Goal: Task Accomplishment & Management: Use online tool/utility

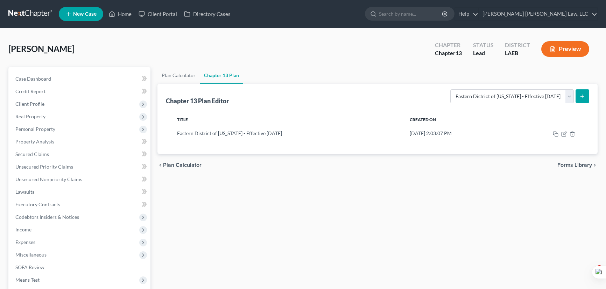
select select "1"
click at [29, 17] on link at bounding box center [30, 14] width 45 height 13
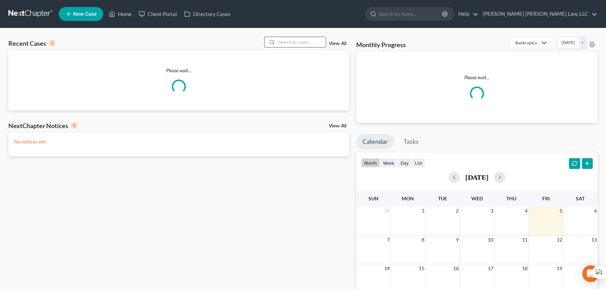
click at [301, 41] on input "search" at bounding box center [301, 42] width 49 height 10
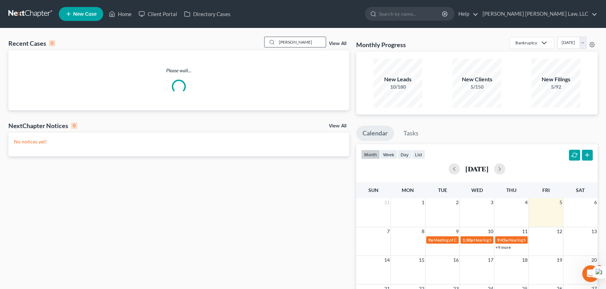
type input "[PERSON_NAME]"
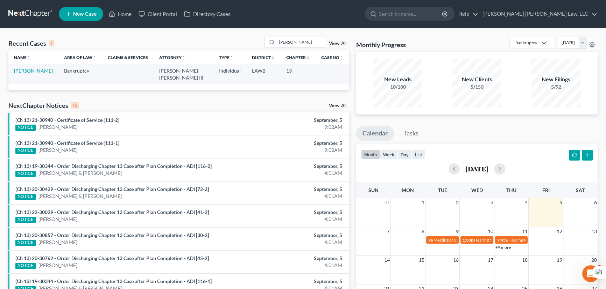
click at [42, 70] on link "[PERSON_NAME]" at bounding box center [33, 71] width 39 height 6
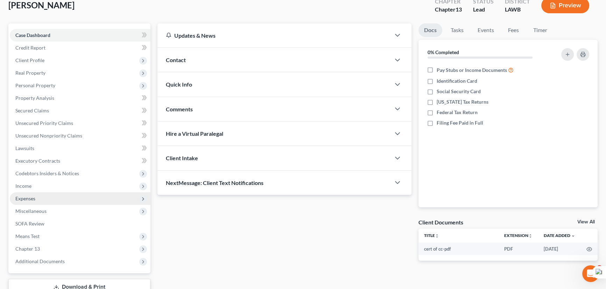
scroll to position [94, 0]
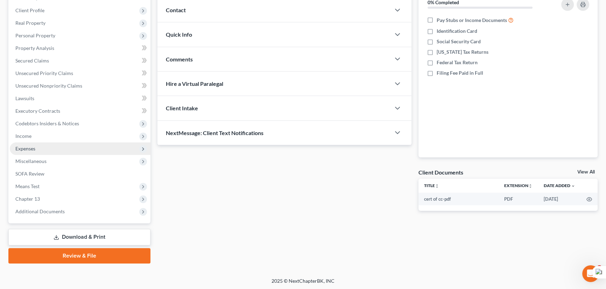
click at [67, 149] on span "Expenses" at bounding box center [80, 149] width 141 height 13
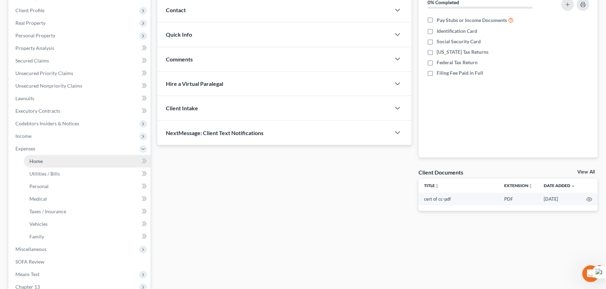
click at [65, 155] on link "Home" at bounding box center [87, 161] width 127 height 13
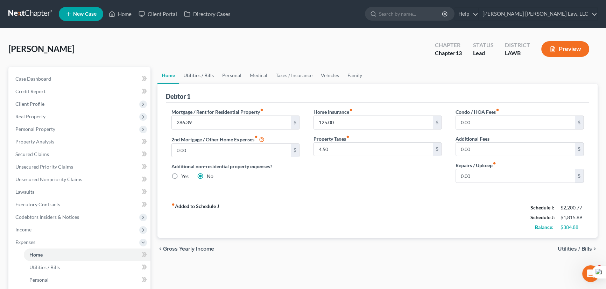
click at [196, 73] on link "Utilities / Bills" at bounding box center [198, 75] width 39 height 17
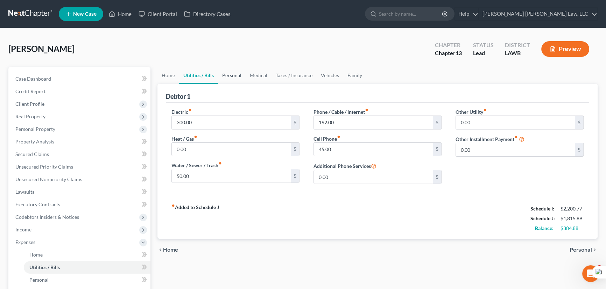
click at [229, 75] on link "Personal" at bounding box center [232, 75] width 28 height 17
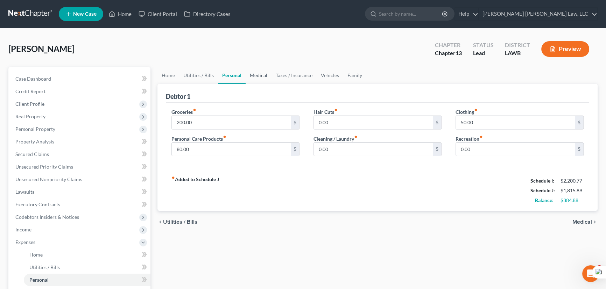
click at [266, 74] on link "Medical" at bounding box center [258, 75] width 26 height 17
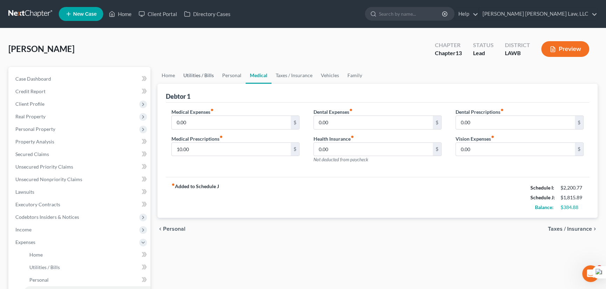
click at [180, 71] on link "Utilities / Bills" at bounding box center [198, 75] width 39 height 17
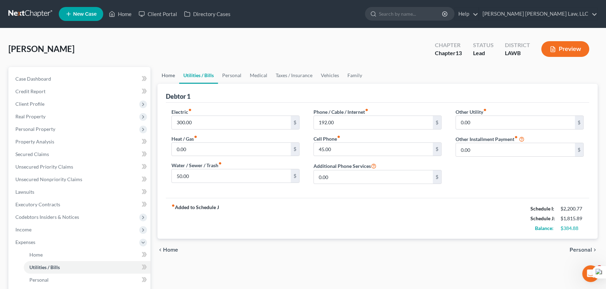
click at [169, 74] on link "Home" at bounding box center [168, 75] width 22 height 17
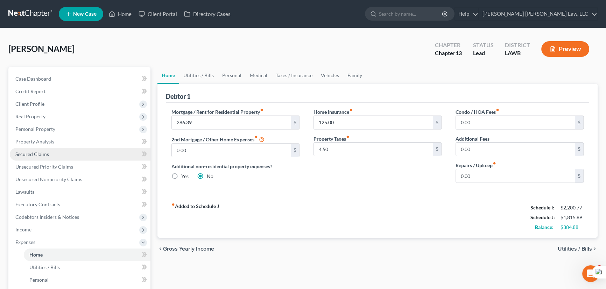
click at [58, 151] on link "Secured Claims" at bounding box center [80, 154] width 141 height 13
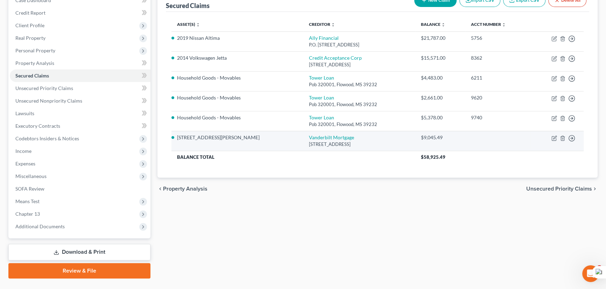
scroll to position [94, 0]
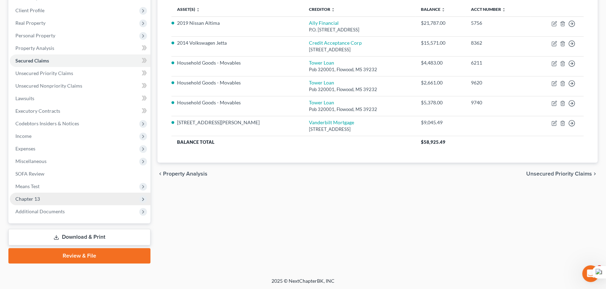
click at [85, 199] on span "Chapter 13" at bounding box center [80, 199] width 141 height 13
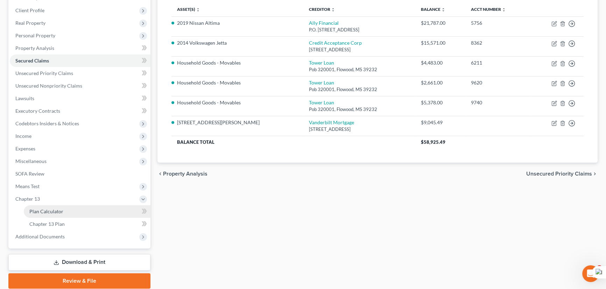
click at [83, 209] on link "Plan Calculator" at bounding box center [87, 212] width 127 height 13
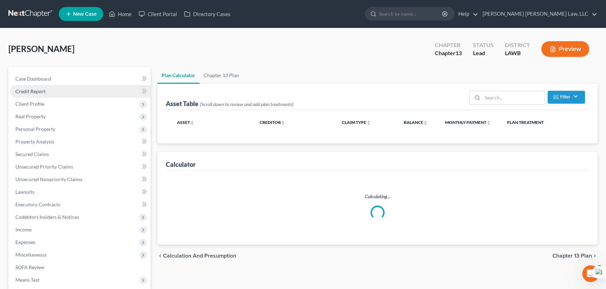
select select "59"
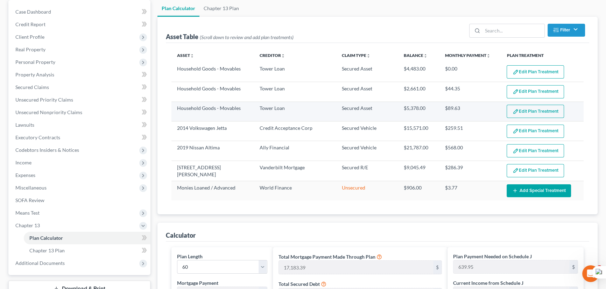
scroll to position [63, 0]
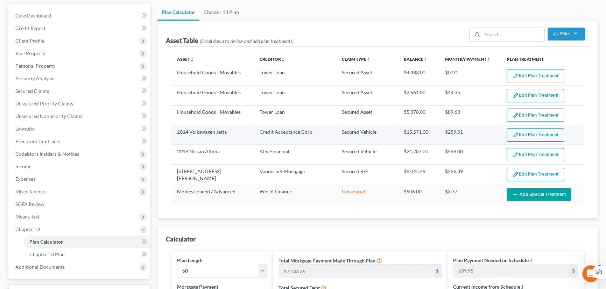
click at [531, 131] on button "Edit Plan Treatment" at bounding box center [534, 135] width 57 height 13
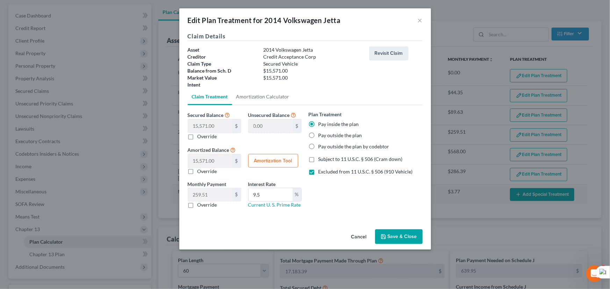
click at [423, 17] on div "Edit Plan Treatment for 2014 Volkswagen Jetta ×" at bounding box center [305, 20] width 252 height 24
click at [419, 20] on button "×" at bounding box center [420, 20] width 5 height 8
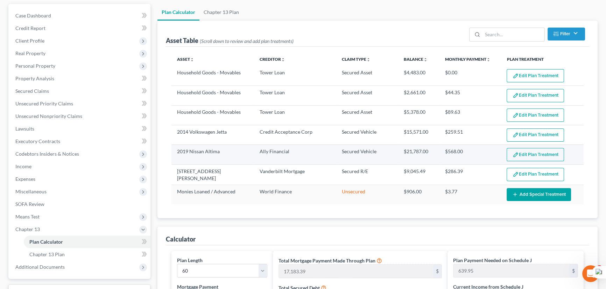
click at [520, 157] on button "Edit Plan Treatment" at bounding box center [534, 154] width 57 height 13
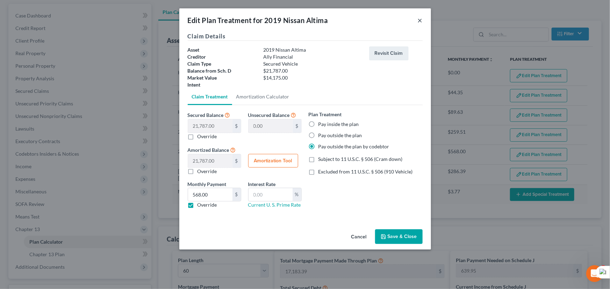
click at [419, 21] on button "×" at bounding box center [420, 20] width 5 height 8
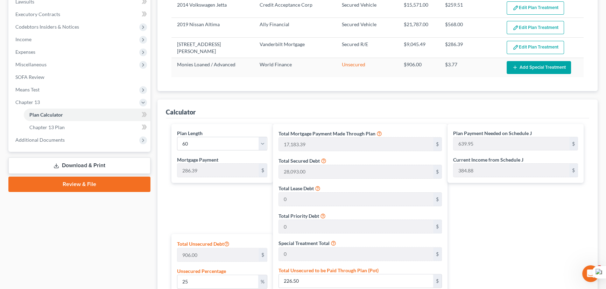
scroll to position [31, 0]
